Goal: Task Accomplishment & Management: Manage account settings

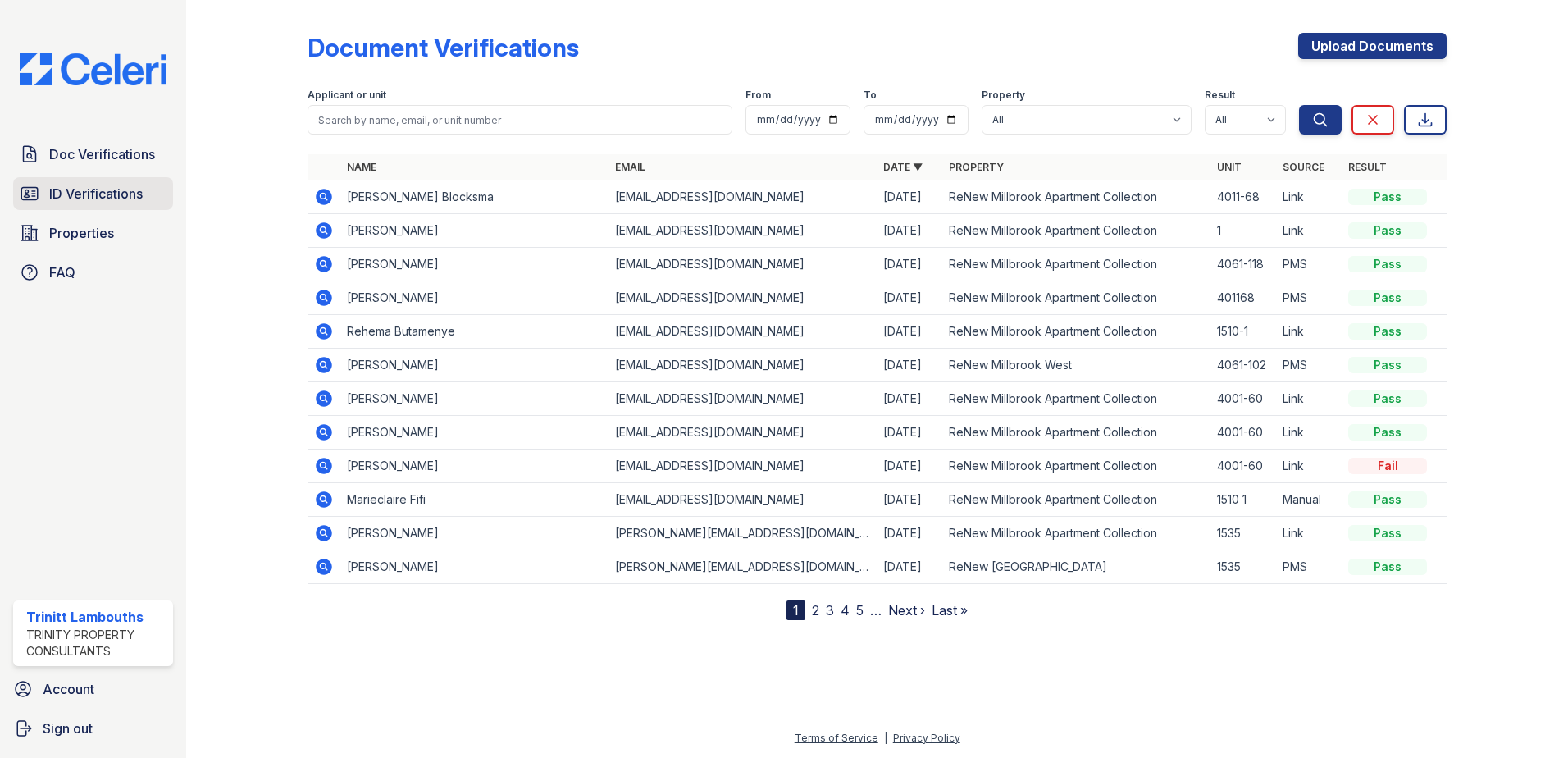
click at [91, 192] on span "ID Verifications" at bounding box center [96, 193] width 93 height 19
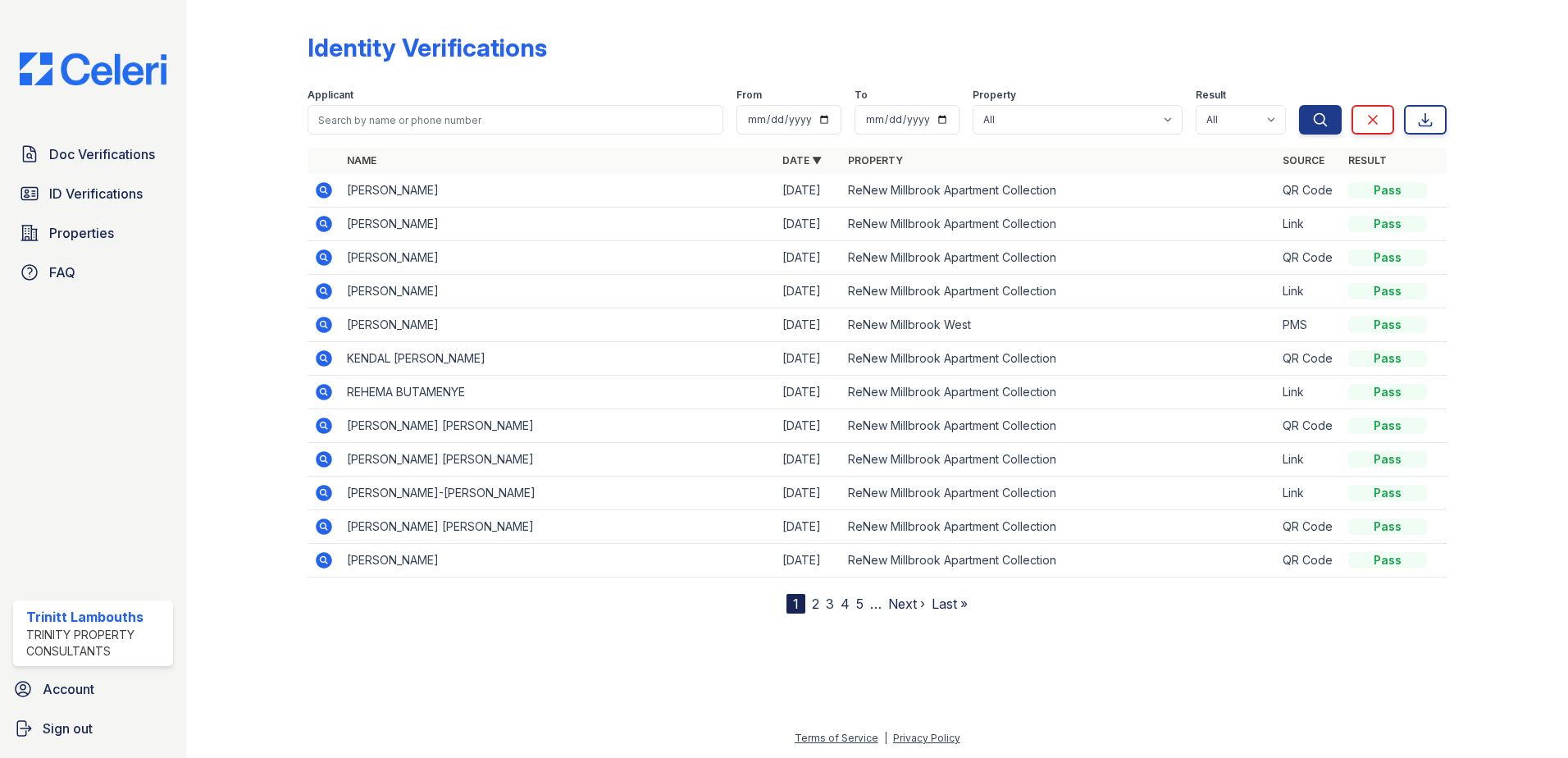
click at [569, 676] on div at bounding box center [877, 684] width 1329 height 89
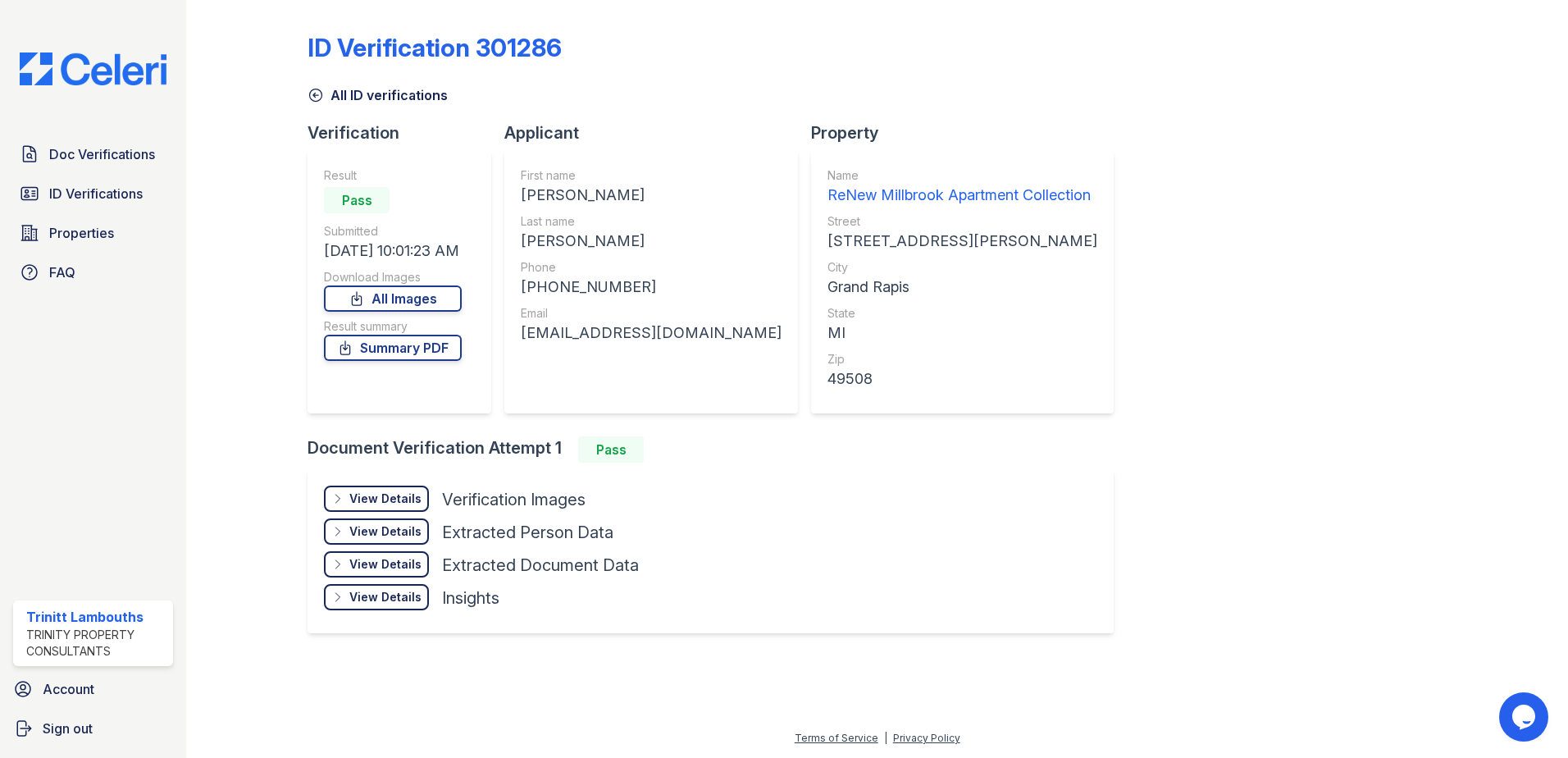
click at [642, 333] on div "floydnicole7@gmail.com" at bounding box center [651, 333] width 261 height 23
copy div "floydnicole7@gmail.com"
